Goal: Transaction & Acquisition: Purchase product/service

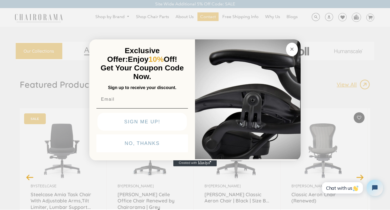
drag, startPoint x: 293, startPoint y: 51, endPoint x: 234, endPoint y: 54, distance: 58.8
click at [235, 54] on div "Close dialog Exclusive Offer: Enjoy 10% Off! Get Your Coupon Code Now. Sign up …" at bounding box center [194, 100] width 211 height 121
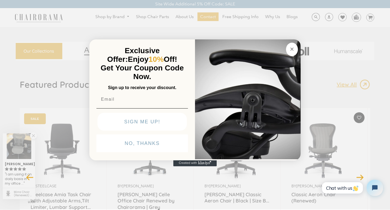
click at [145, 104] on input "Email" at bounding box center [141, 99] width 91 height 11
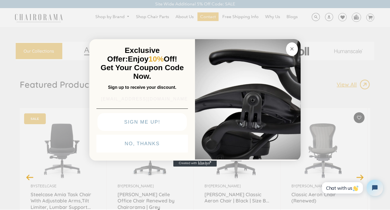
click at [147, 101] on input "[EMAIL_ADDRESS][DOMAIN_NAME]" at bounding box center [141, 99] width 91 height 11
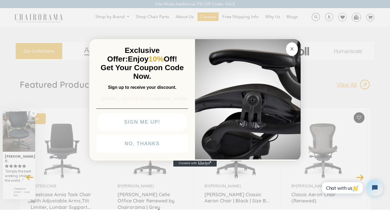
type input "[EMAIL_ADDRESS][DOMAIN_NAME]"
click at [163, 124] on button "SIGN ME UP!" at bounding box center [141, 122] width 89 height 18
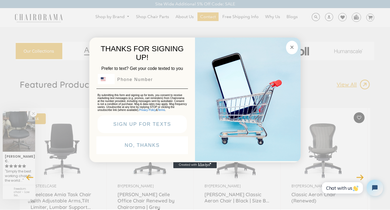
click at [147, 85] on input "Phone Number" at bounding box center [150, 80] width 72 height 10
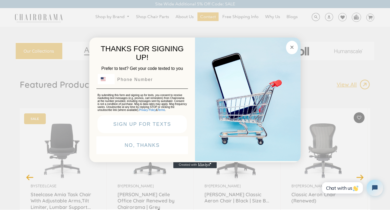
click at [154, 82] on input "Phone Number" at bounding box center [150, 80] width 72 height 10
click at [159, 81] on input "Phone Number" at bounding box center [150, 80] width 72 height 10
click at [160, 151] on button "NO, THANKS" at bounding box center [141, 146] width 91 height 18
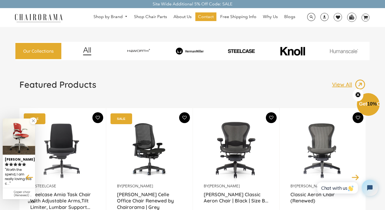
click at [368, 104] on span "Get 10% Off" at bounding box center [372, 103] width 25 height 5
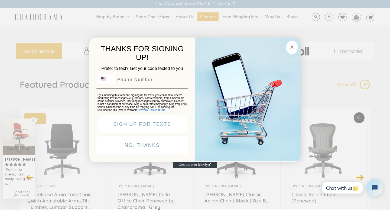
click at [150, 78] on input "Phone Number" at bounding box center [150, 80] width 72 height 10
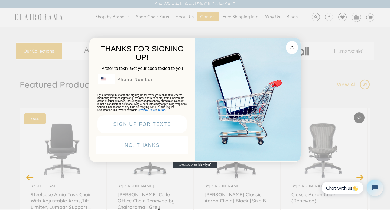
click at [138, 83] on input "Phone Number" at bounding box center [150, 80] width 72 height 10
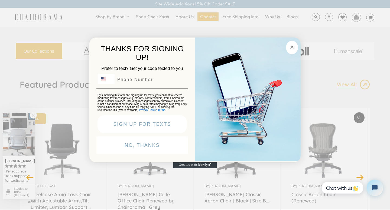
click at [140, 82] on input "Phone Number" at bounding box center [150, 80] width 72 height 10
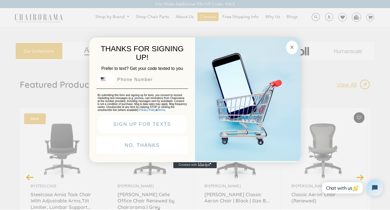
click at [144, 147] on button "NO, THANKS" at bounding box center [141, 146] width 91 height 18
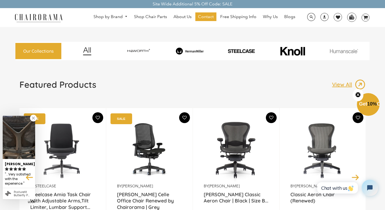
click at [368, 104] on span "10%" at bounding box center [373, 103] width 10 height 5
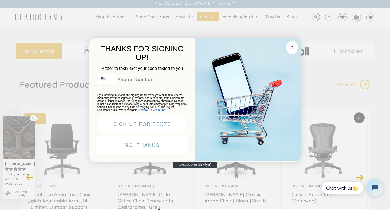
click at [138, 83] on input "Phone Number" at bounding box center [150, 80] width 72 height 10
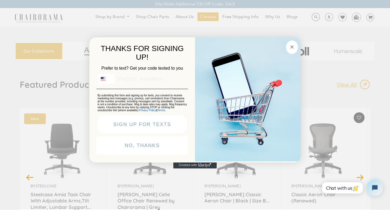
type input "585-678-1036"
click at [176, 127] on button "SIGN UP FOR TEXTS" at bounding box center [141, 125] width 89 height 18
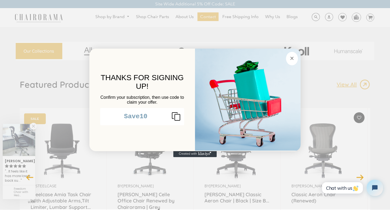
click at [176, 120] on icon "Copy coupon code" at bounding box center [173, 116] width 13 height 9
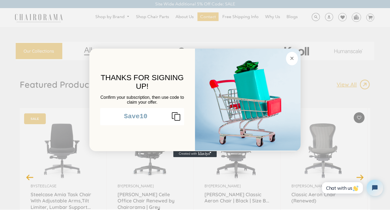
click at [293, 59] on circle "Close dialog" at bounding box center [292, 58] width 6 height 6
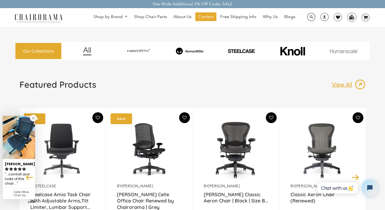
scroll to position [68, 0]
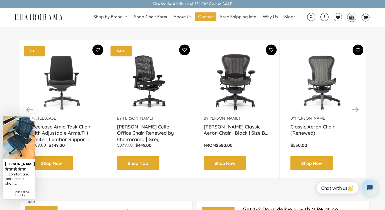
click at [34, 118] on link at bounding box center [33, 118] width 7 height 7
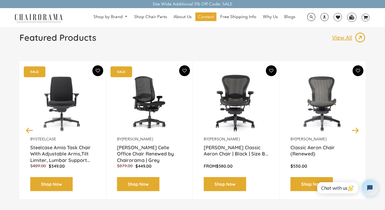
scroll to position [0, 0]
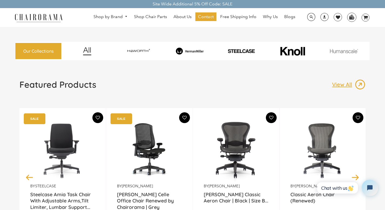
click at [338, 84] on p "View All" at bounding box center [343, 84] width 23 height 7
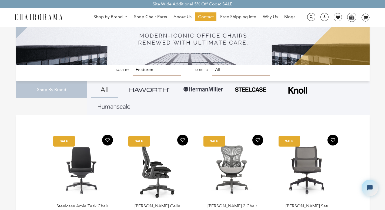
scroll to position [87, 0]
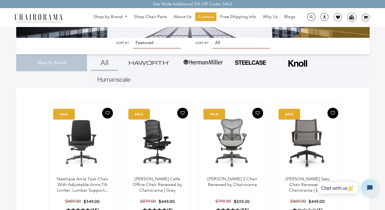
click at [201, 64] on img at bounding box center [203, 62] width 41 height 16
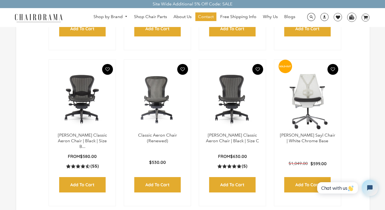
scroll to position [275, 0]
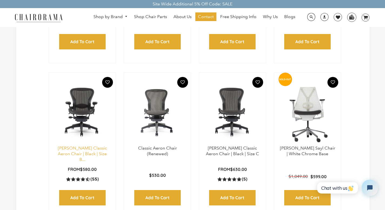
click at [77, 154] on link "[PERSON_NAME] Classic Aeron Chair | Black | Size B..." at bounding box center [82, 154] width 49 height 17
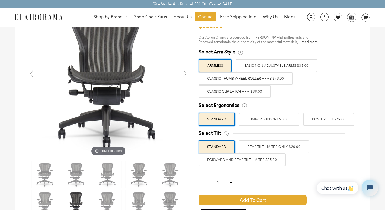
scroll to position [35, 0]
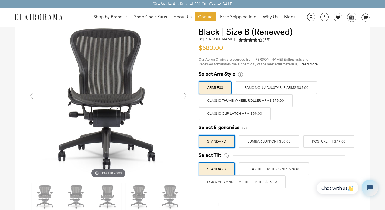
click at [265, 143] on label "LUMBAR SUPPORT $50.00" at bounding box center [269, 141] width 61 height 13
click at [0, 0] on input "LUMBAR SUPPORT $50.00" at bounding box center [0, 0] width 0 height 0
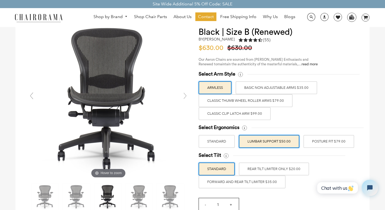
click at [324, 143] on label "POSTURE FIT $79.00" at bounding box center [329, 141] width 51 height 13
click at [0, 0] on input "POSTURE FIT $79.00" at bounding box center [0, 0] width 0 height 0
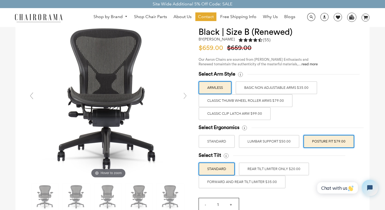
click at [261, 104] on label "Classic Thumb Wheel Roller Arms $79.00" at bounding box center [246, 100] width 94 height 13
click at [0, 0] on input "Classic Thumb Wheel Roller Arms $79.00" at bounding box center [0, 0] width 0 height 0
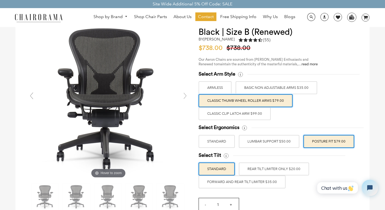
click at [247, 119] on label "Classic Clip Latch Arm $99.00" at bounding box center [235, 113] width 72 height 13
click at [0, 0] on input "Classic Clip Latch Arm $99.00" at bounding box center [0, 0] width 0 height 0
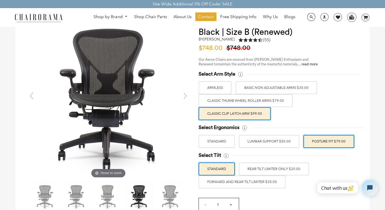
click at [259, 103] on label "Classic Thumb Wheel Roller Arms $79.00" at bounding box center [246, 100] width 94 height 13
click at [0, 0] on input "Classic Thumb Wheel Roller Arms $79.00" at bounding box center [0, 0] width 0 height 0
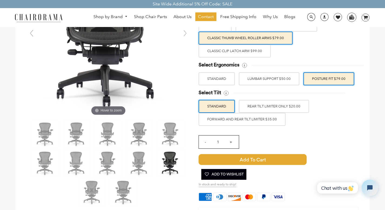
scroll to position [90, 0]
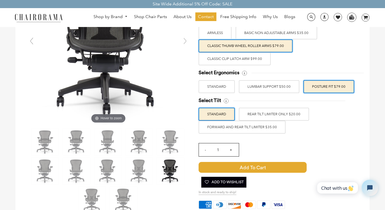
click at [256, 123] on label "FORWARD AND REAR TILT LIMITER $35.00" at bounding box center [242, 127] width 87 height 13
click at [0, 0] on input "FORWARD AND REAR TILT LIMITER $35.00" at bounding box center [0, 0] width 0 height 0
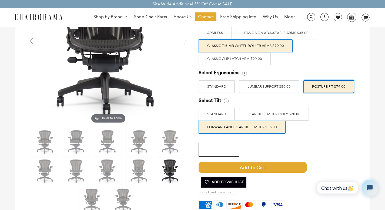
click at [265, 116] on label "REAR TILT LIMITER ONLY $20.00" at bounding box center [274, 114] width 70 height 13
click at [0, 0] on input "REAR TILT LIMITER ONLY $20.00" at bounding box center [0, 0] width 0 height 0
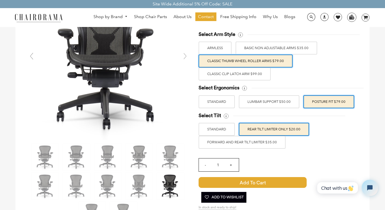
scroll to position [68, 0]
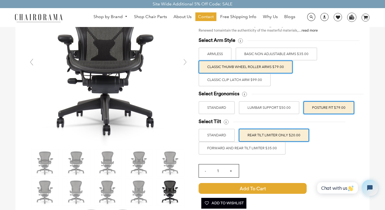
click at [224, 58] on label "ARMLESS" at bounding box center [215, 54] width 33 height 13
click at [0, 0] on input "ARMLESS" at bounding box center [0, 0] width 0 height 0
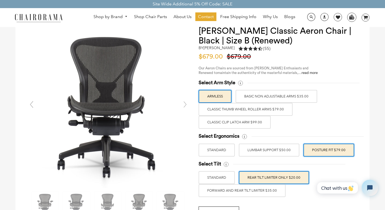
scroll to position [52, 0]
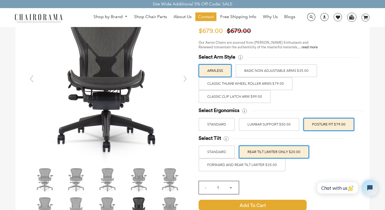
click at [292, 125] on label "LUMBAR SUPPORT $50.00" at bounding box center [269, 124] width 61 height 13
click at [0, 0] on input "LUMBAR SUPPORT $50.00" at bounding box center [0, 0] width 0 height 0
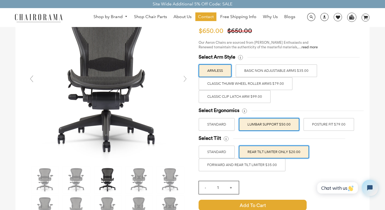
click at [336, 125] on label "POSTURE FIT $79.00" at bounding box center [329, 124] width 51 height 13
click at [0, 0] on input "POSTURE FIT $79.00" at bounding box center [0, 0] width 0 height 0
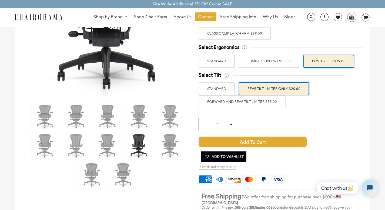
scroll to position [134, 0]
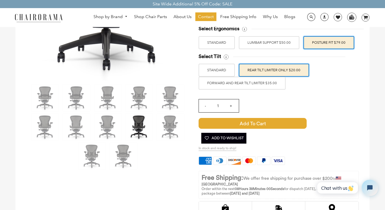
click at [251, 85] on label "FORWARD AND REAR TILT LIMITER $35.00" at bounding box center [242, 83] width 87 height 13
click at [0, 0] on input "FORWARD AND REAR TILT LIMITER $35.00" at bounding box center [0, 0] width 0 height 0
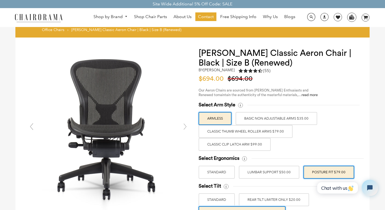
scroll to position [47, 0]
